Goal: Transaction & Acquisition: Subscribe to service/newsletter

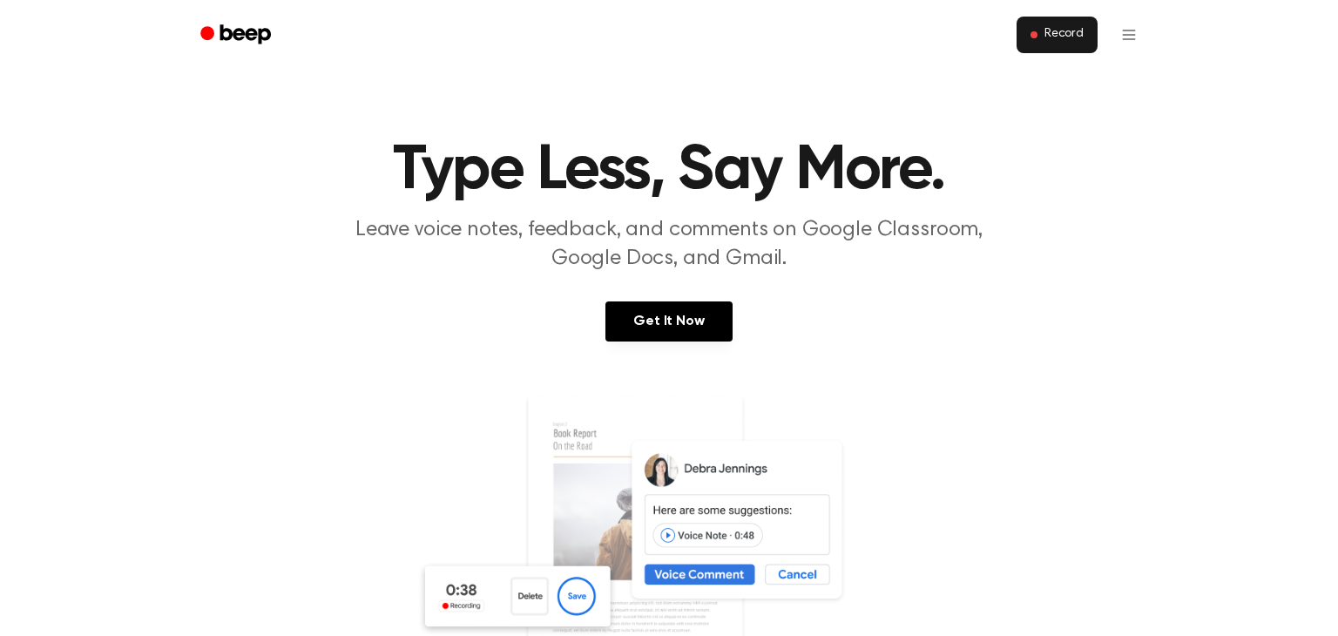
click at [1047, 24] on button "Record" at bounding box center [1056, 35] width 81 height 37
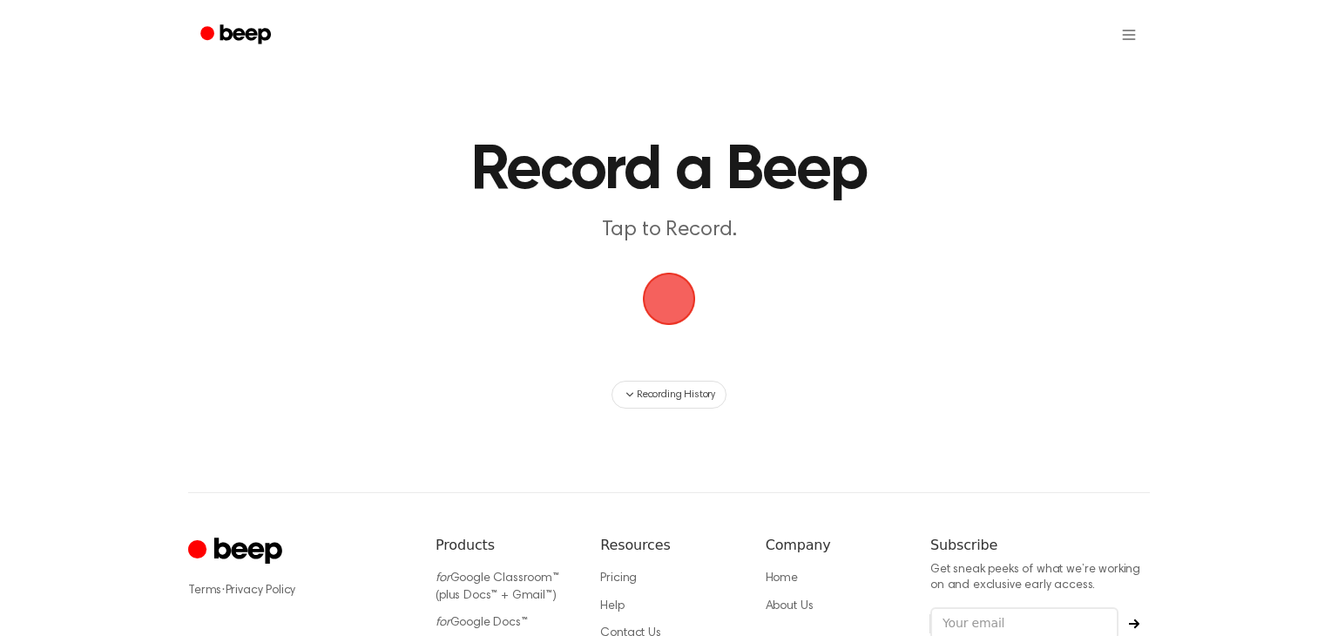
click at [556, 88] on main "Record a Beep Tap to Record. Recording History" at bounding box center [669, 204] width 1338 height 408
click at [678, 298] on span "button" at bounding box center [668, 298] width 49 height 49
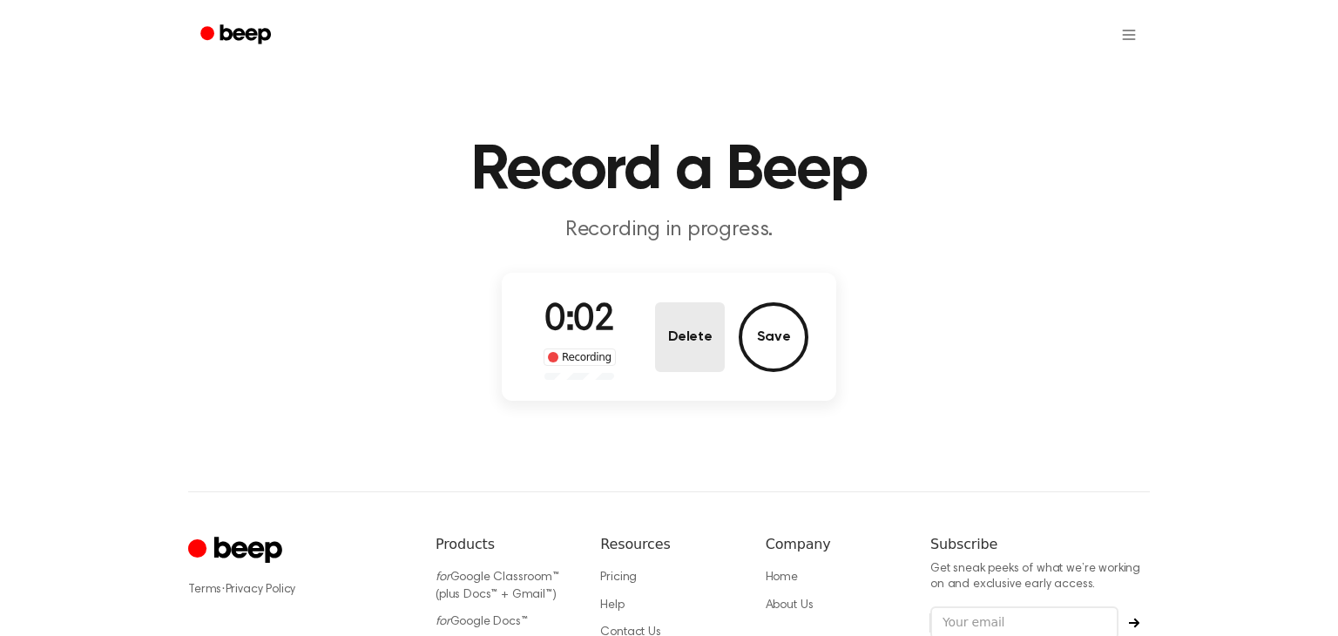
click at [694, 342] on button "Delete" at bounding box center [690, 337] width 70 height 70
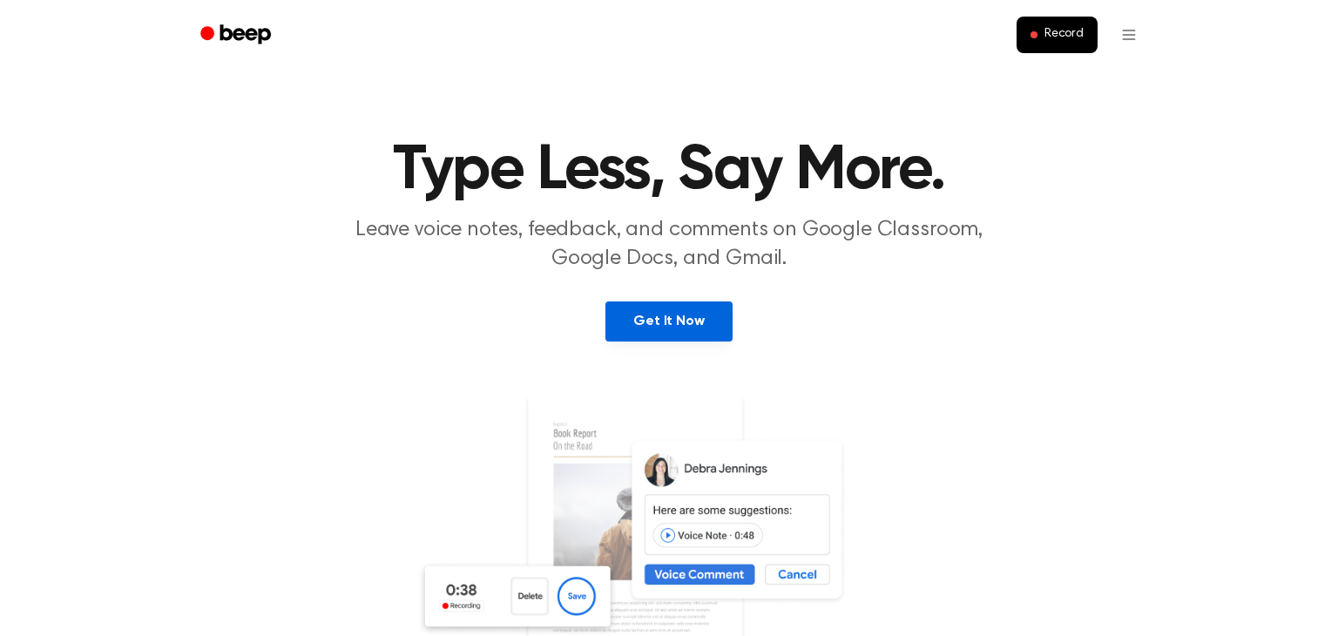
click at [706, 333] on link "Get It Now" at bounding box center [668, 321] width 126 height 40
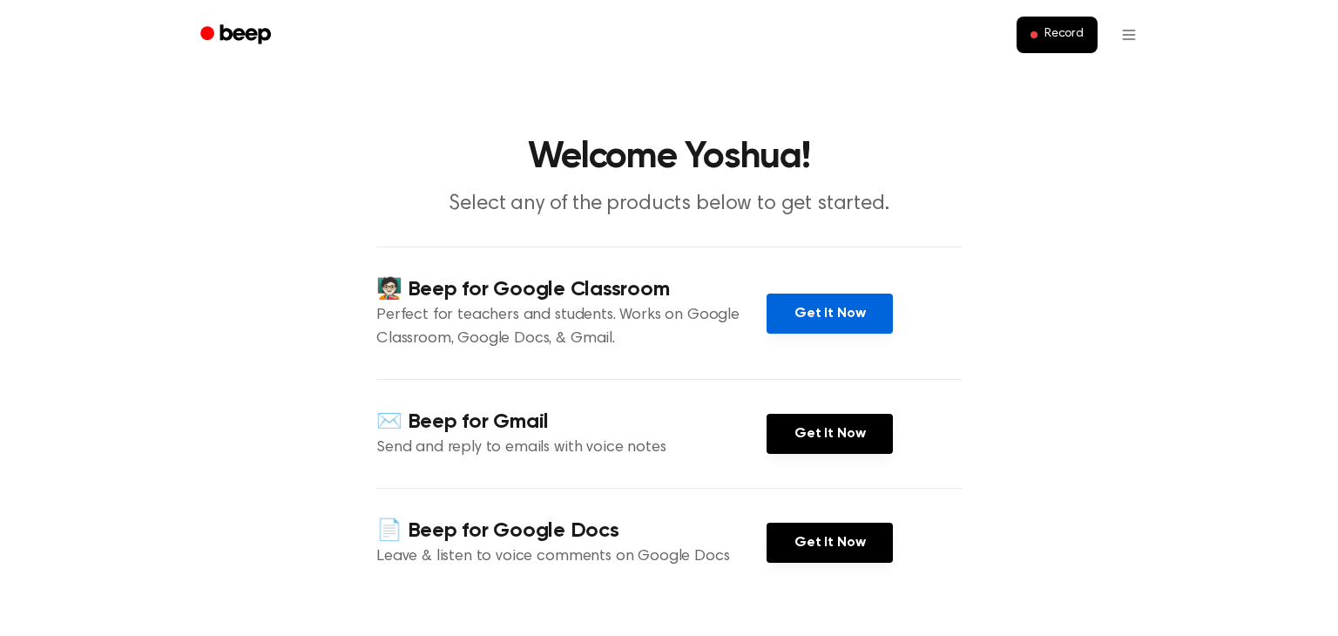
click at [786, 313] on link "Get It Now" at bounding box center [829, 313] width 126 height 40
